Goal: Task Accomplishment & Management: Manage account settings

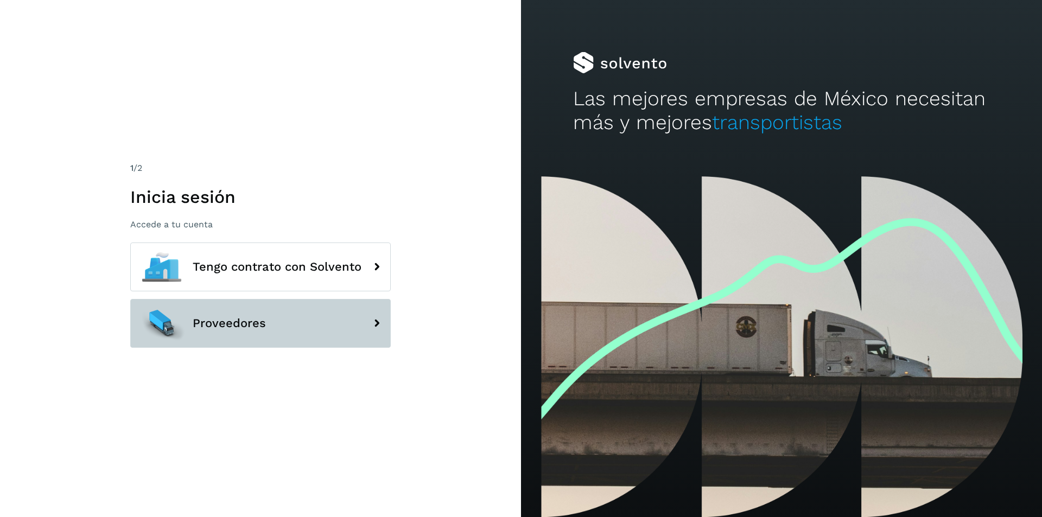
click at [264, 319] on span "Proveedores" at bounding box center [229, 323] width 73 height 13
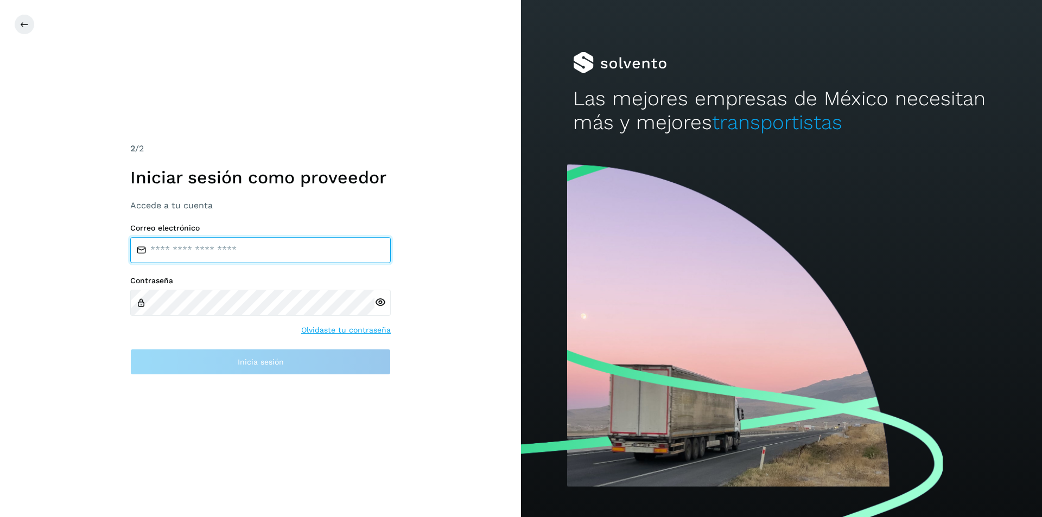
type input "**********"
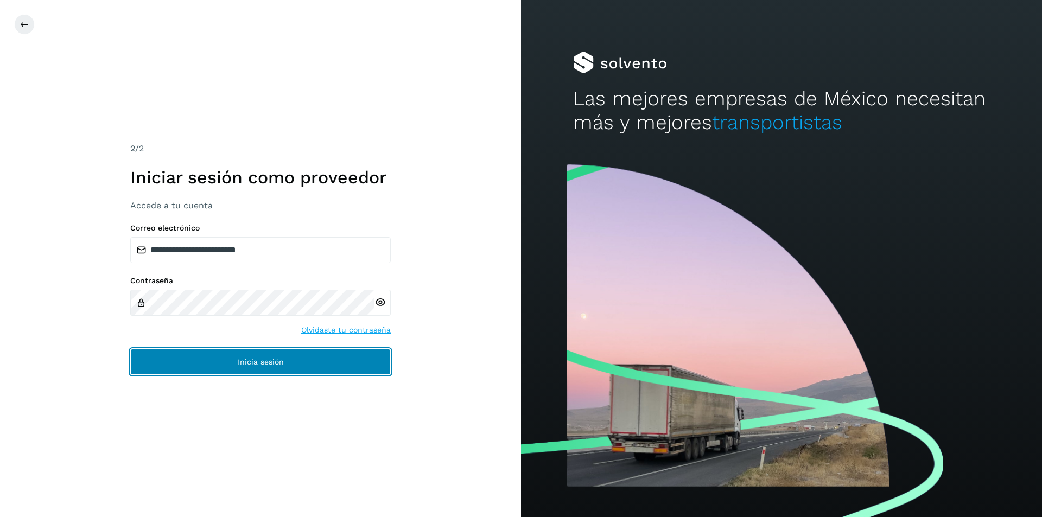
click at [275, 371] on button "Inicia sesión" at bounding box center [260, 362] width 260 height 26
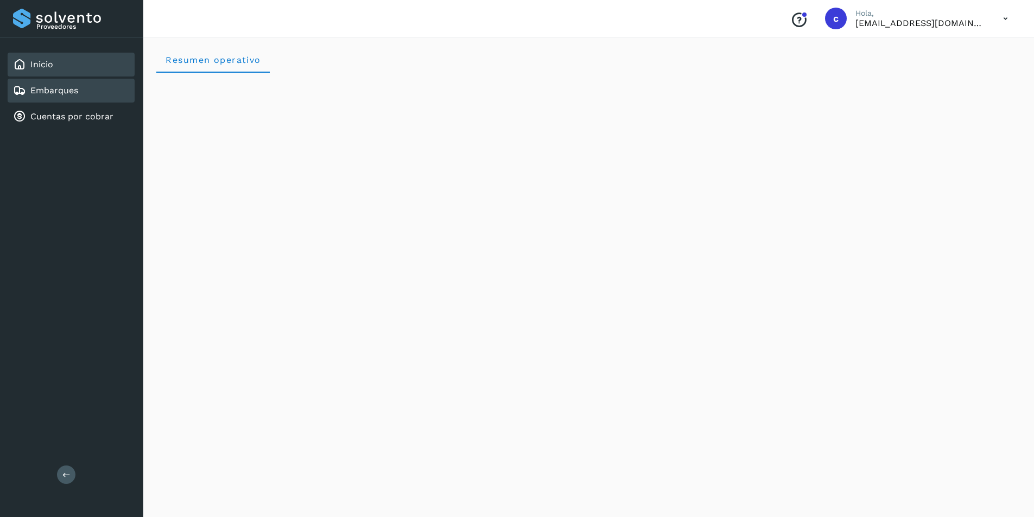
click at [73, 82] on div "Embarques" at bounding box center [71, 91] width 127 height 24
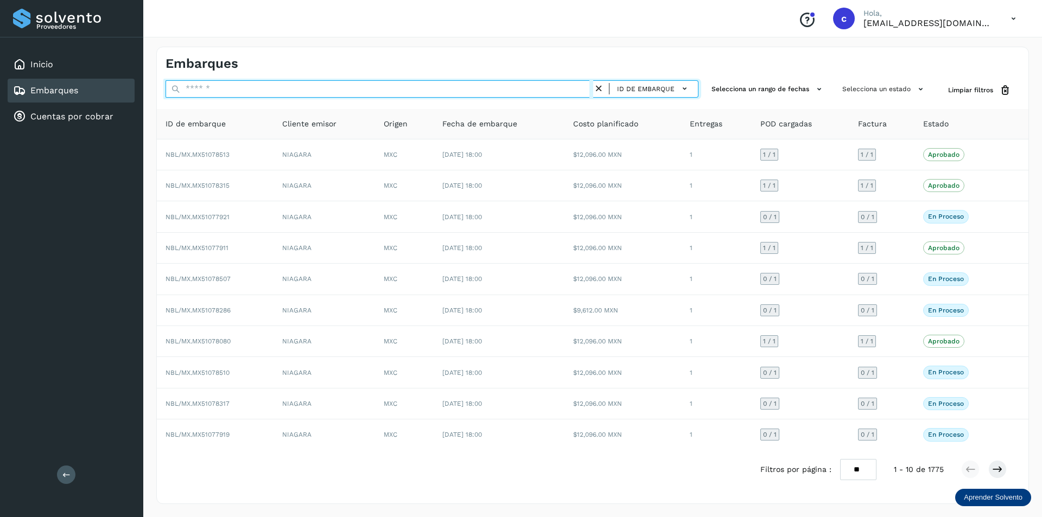
click at [463, 96] on input "text" at bounding box center [380, 88] width 428 height 17
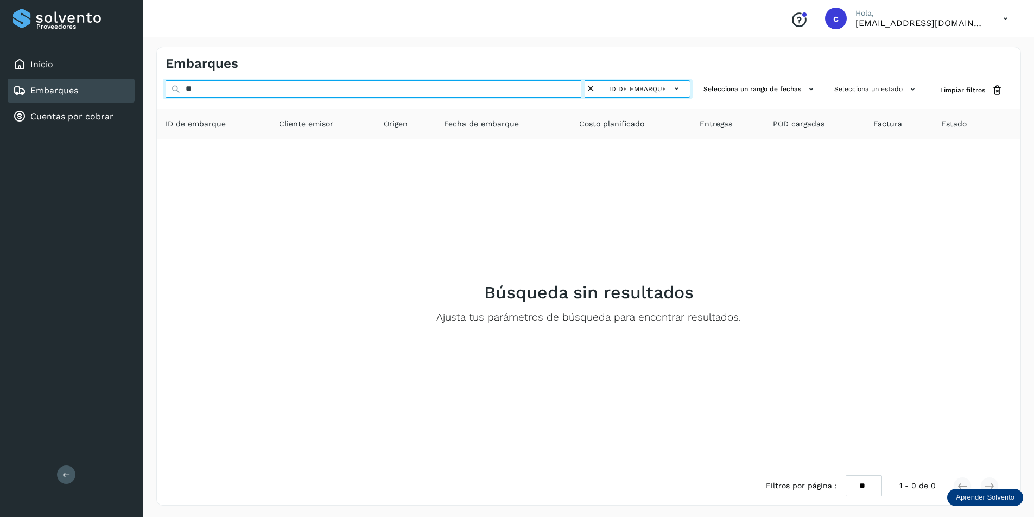
type input "*"
